Goal: Information Seeking & Learning: Understand process/instructions

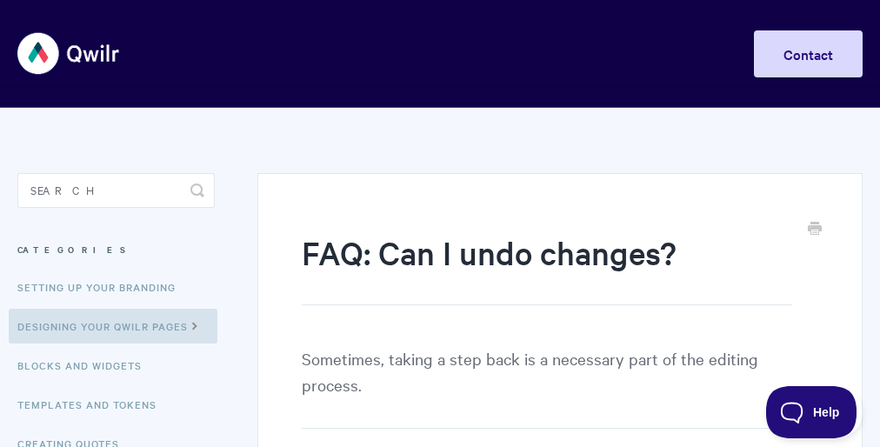
click at [440, 277] on h1 "FAQ: Can I undo changes?" at bounding box center [547, 267] width 491 height 75
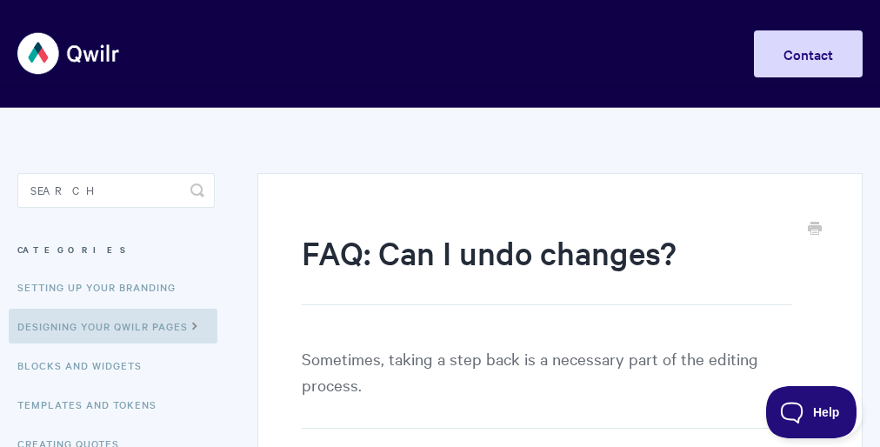
click at [440, 277] on h1 "FAQ: Can I undo changes?" at bounding box center [547, 267] width 491 height 75
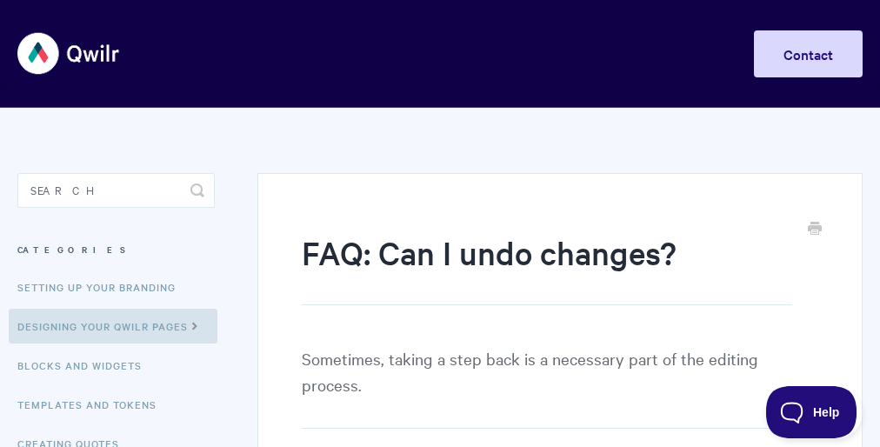
click at [440, 277] on h1 "FAQ: Can I undo changes?" at bounding box center [547, 267] width 491 height 75
